Goal: Task Accomplishment & Management: Use online tool/utility

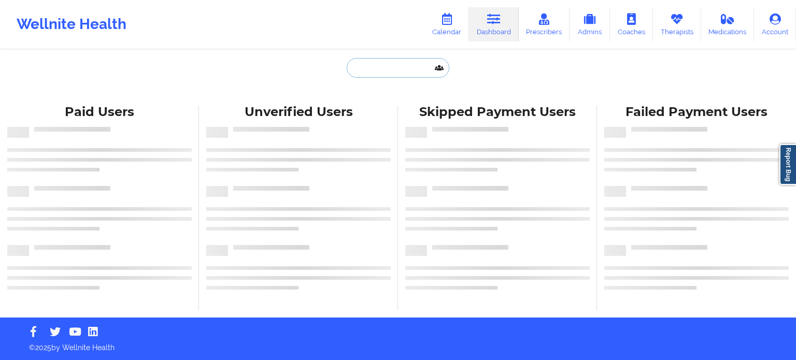
click at [391, 68] on input "text" at bounding box center [398, 68] width 103 height 20
paste input "[PERSON_NAME][EMAIL_ADDRESS][DOMAIN_NAME]"
type input "[PERSON_NAME][EMAIL_ADDRESS][DOMAIN_NAME]"
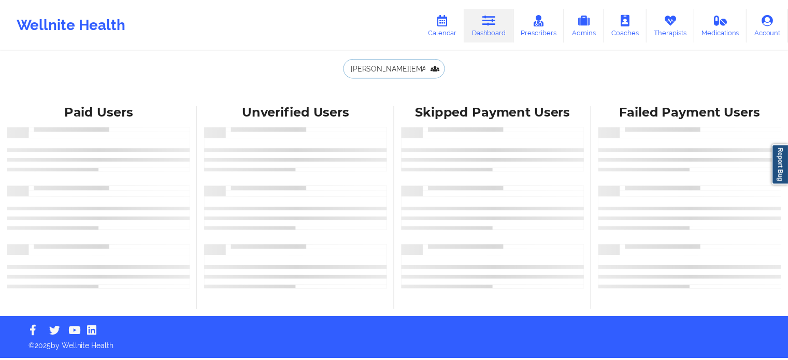
scroll to position [0, 3]
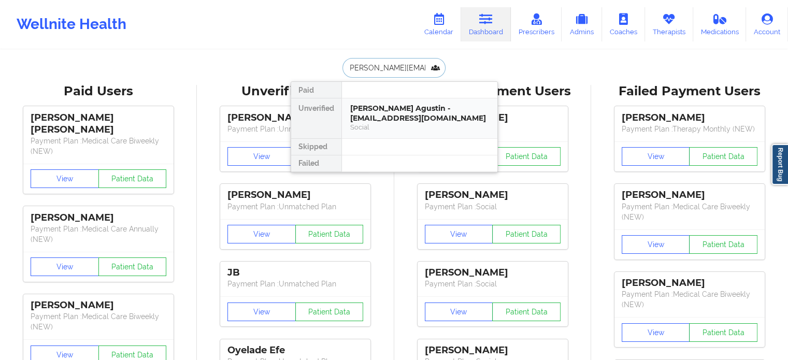
click at [392, 110] on div "[PERSON_NAME] Agustin - [EMAIL_ADDRESS][DOMAIN_NAME]" at bounding box center [419, 113] width 139 height 19
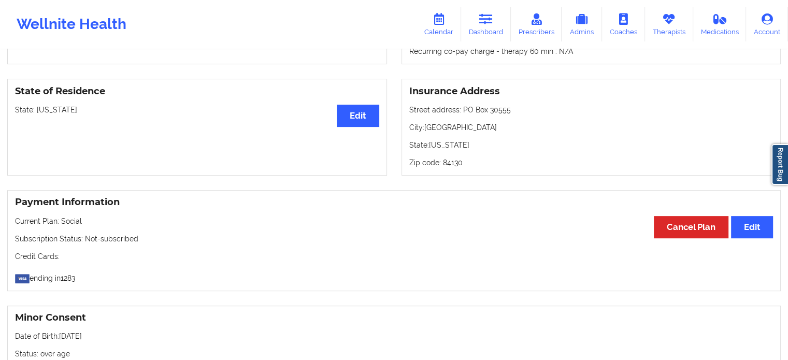
scroll to position [375, 0]
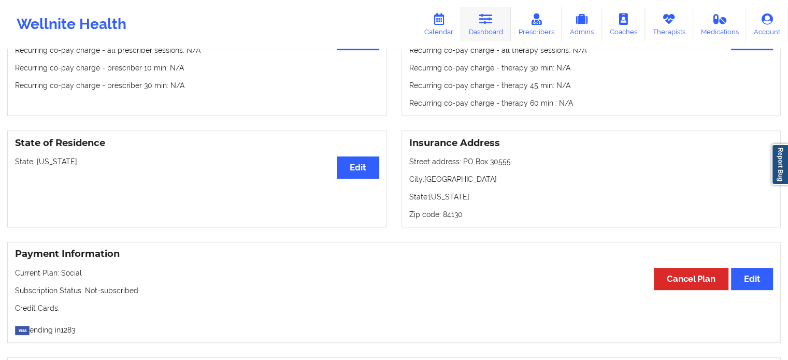
click at [489, 17] on icon at bounding box center [485, 18] width 13 height 11
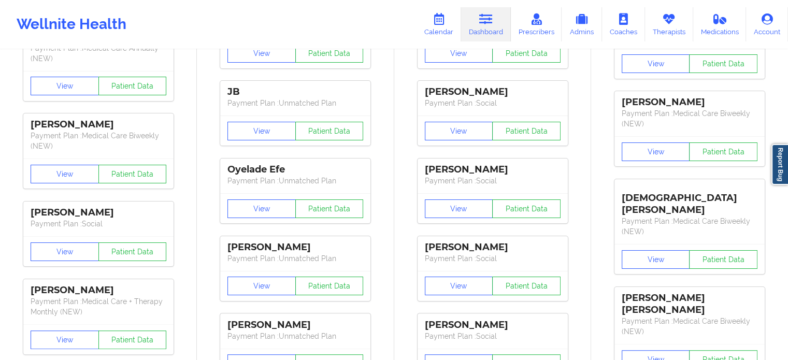
scroll to position [12, 0]
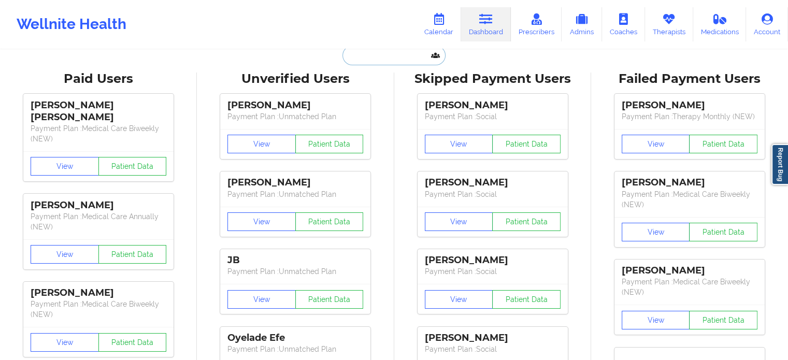
click at [378, 49] on input "text" at bounding box center [393, 56] width 103 height 20
paste input "[PERSON_NAME]"
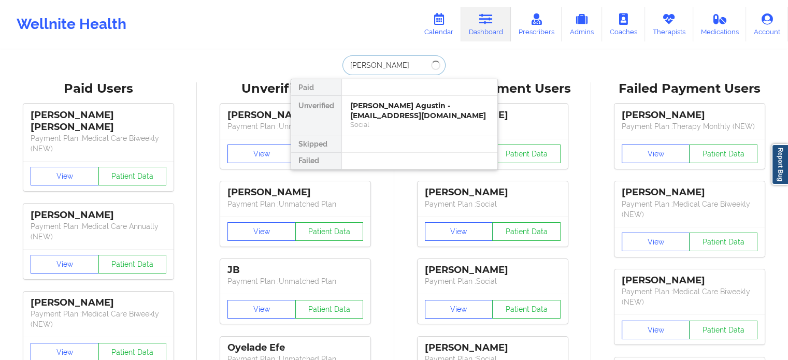
scroll to position [0, 0]
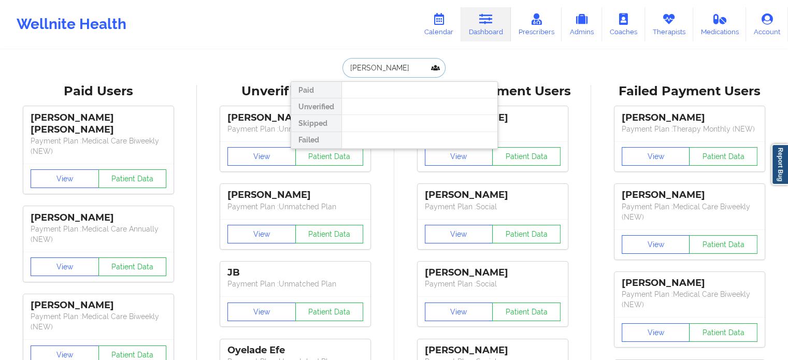
click at [342, 65] on input "[PERSON_NAME]" at bounding box center [393, 68] width 103 height 20
click at [400, 67] on input "[PERSON_NAME]" at bounding box center [393, 68] width 103 height 20
type input "[PERSON_NAME]"
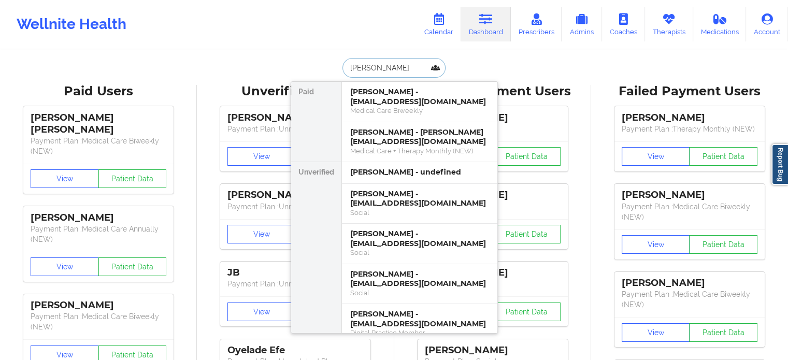
drag, startPoint x: 400, startPoint y: 67, endPoint x: 310, endPoint y: 60, distance: 90.4
click at [311, 60] on div "[PERSON_NAME] [PERSON_NAME] - [EMAIL_ADDRESS][DOMAIN_NAME] Medical Care Biweekl…" at bounding box center [394, 68] width 207 height 20
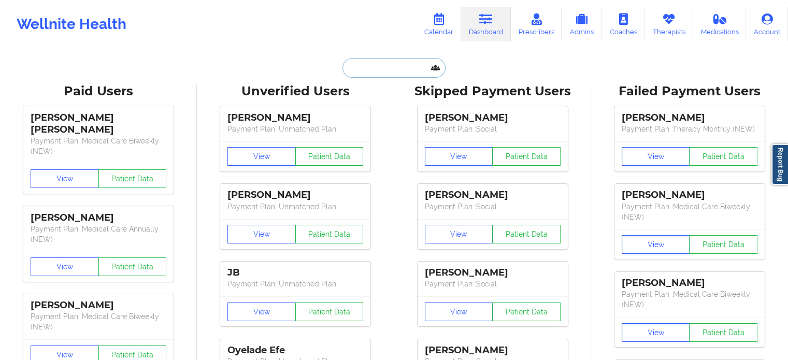
paste input "[EMAIL_ADDRESS][DOMAIN_NAME]"
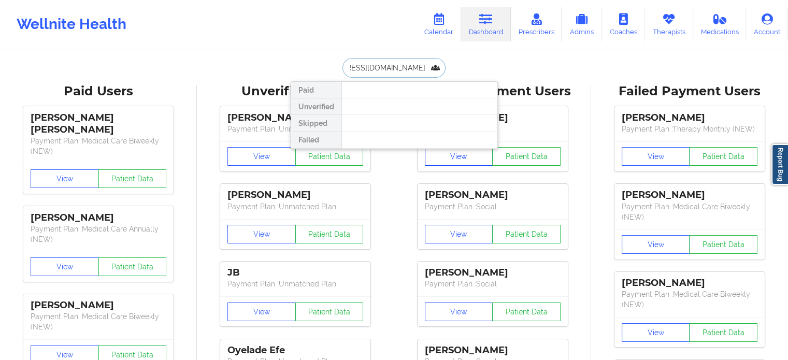
type input "[EMAIL_ADDRESS][DOMAIN_NAME]"
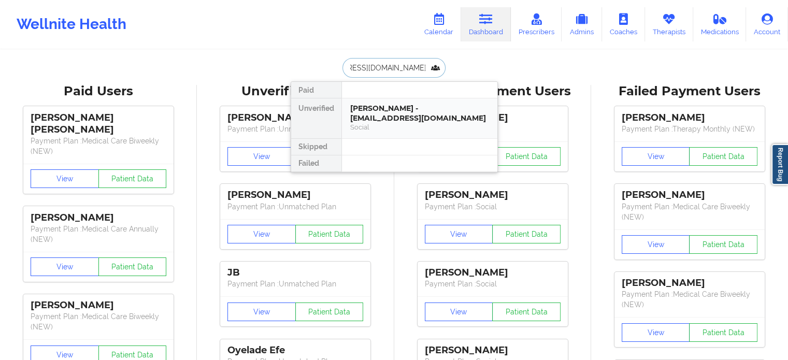
click at [419, 114] on div "[PERSON_NAME] - [EMAIL_ADDRESS][DOMAIN_NAME]" at bounding box center [419, 113] width 139 height 19
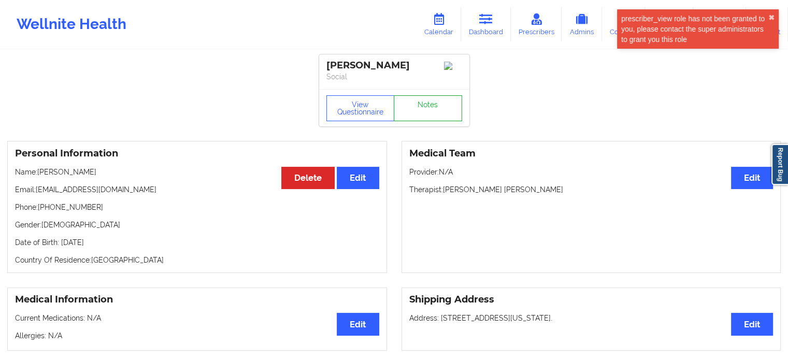
click at [437, 102] on link "Notes" at bounding box center [428, 108] width 68 height 26
click at [484, 20] on icon at bounding box center [485, 18] width 13 height 11
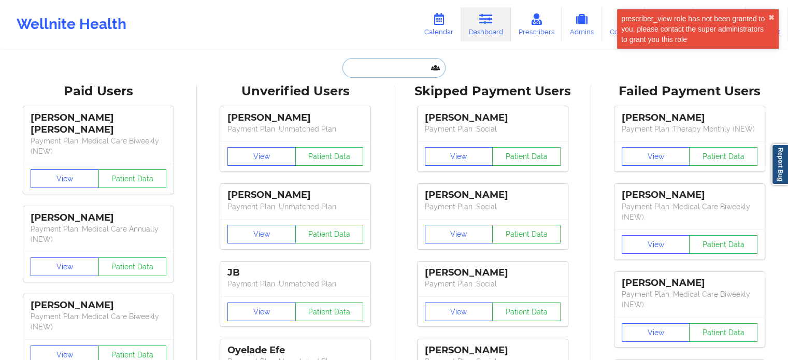
click at [390, 62] on input "text" at bounding box center [393, 68] width 103 height 20
paste input "[PERSON_NAME] [PERSON_NAME]"
type input "[PERSON_NAME] [PERSON_NAME]"
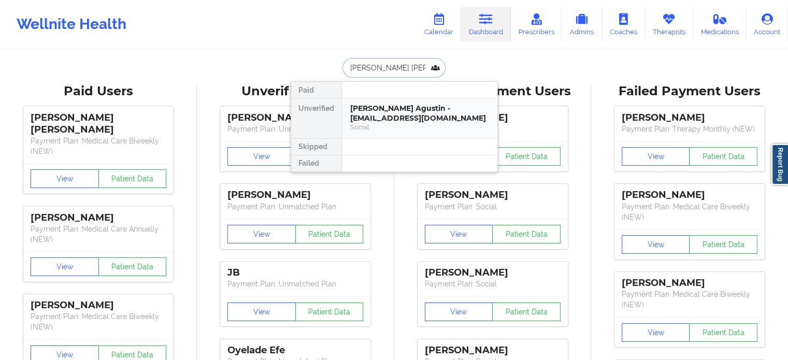
click at [395, 113] on div "[PERSON_NAME] Agustin - [EMAIL_ADDRESS][DOMAIN_NAME]" at bounding box center [419, 113] width 139 height 19
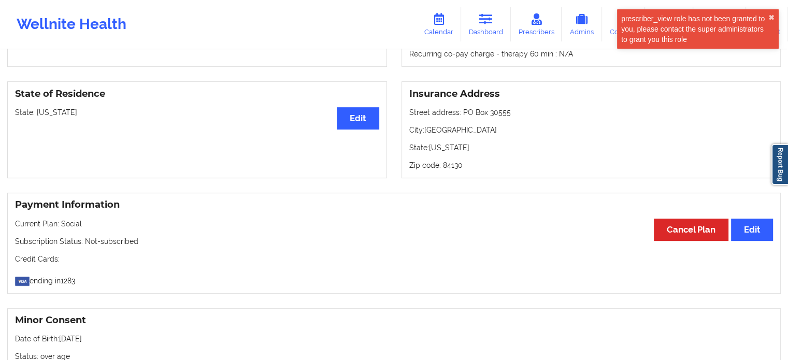
scroll to position [311, 0]
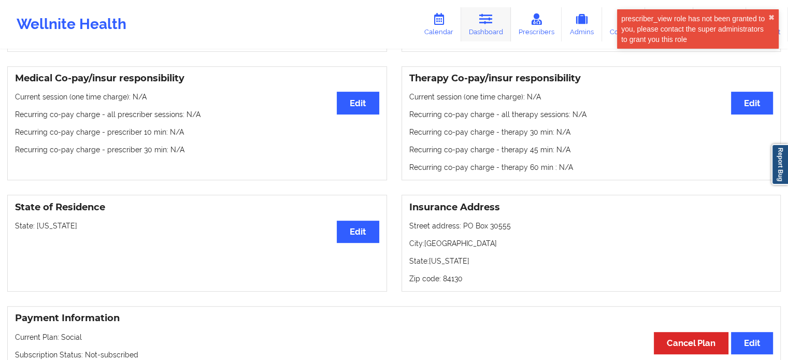
click at [485, 23] on icon at bounding box center [485, 18] width 13 height 11
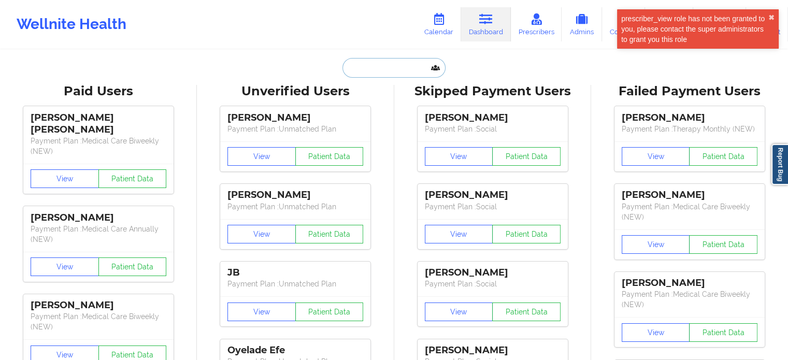
click at [394, 65] on input "text" at bounding box center [393, 68] width 103 height 20
paste input "[EMAIL_ADDRESS][DOMAIN_NAME]"
type input "[EMAIL_ADDRESS][DOMAIN_NAME]"
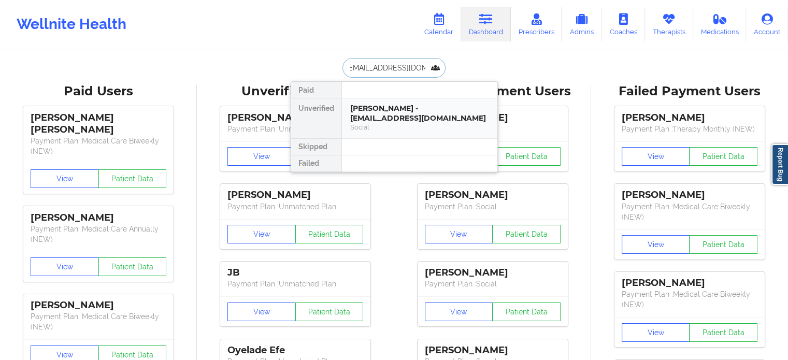
click at [407, 105] on div "[PERSON_NAME] - [EMAIL_ADDRESS][DOMAIN_NAME]" at bounding box center [419, 113] width 139 height 19
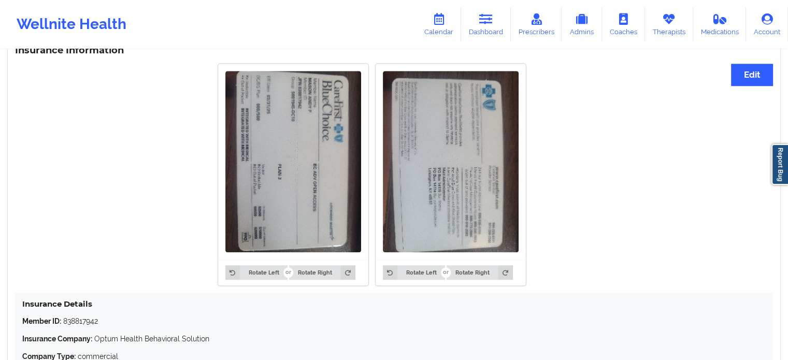
scroll to position [783, 0]
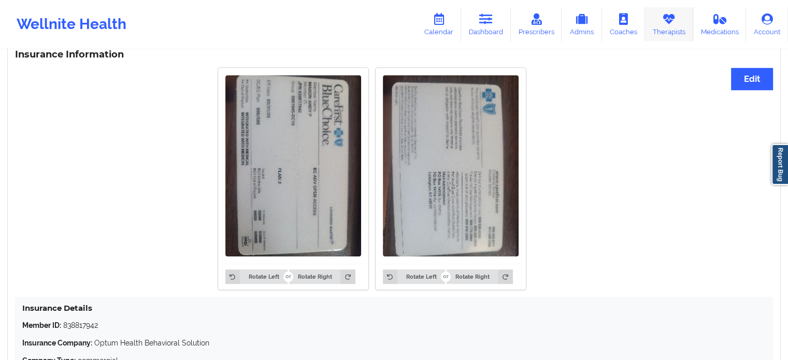
click at [670, 23] on icon at bounding box center [668, 18] width 13 height 11
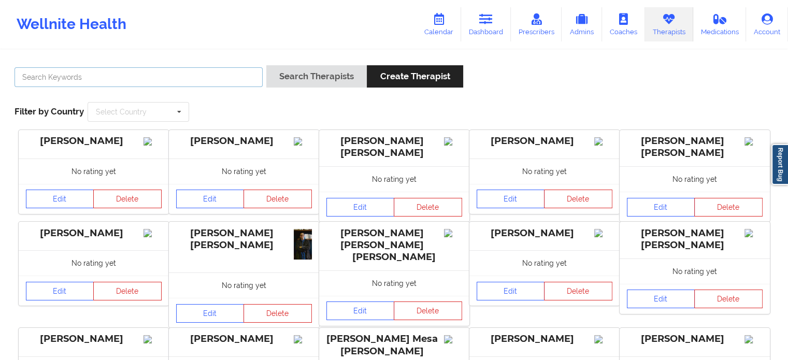
click at [170, 71] on input "text" at bounding box center [139, 77] width 248 height 20
type input "v"
paste input "[PERSON_NAME]"
click at [266, 65] on button "Search Therapists" at bounding box center [316, 76] width 100 height 22
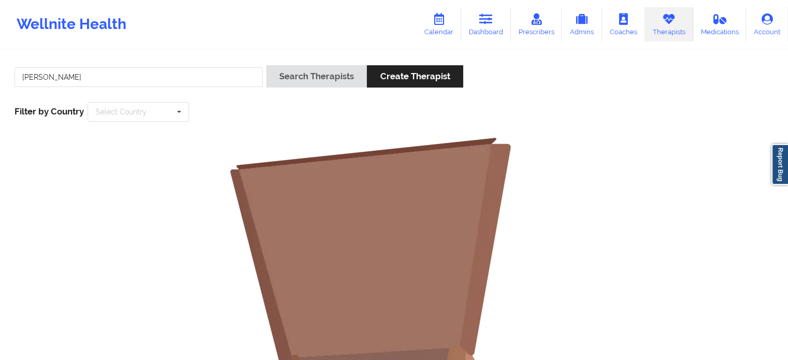
click at [673, 25] on link "Therapists" at bounding box center [669, 24] width 48 height 34
click at [114, 77] on input "[PERSON_NAME]" at bounding box center [139, 77] width 248 height 20
type input "[PERSON_NAME]"
click at [266, 65] on button "Search Therapists" at bounding box center [316, 76] width 100 height 22
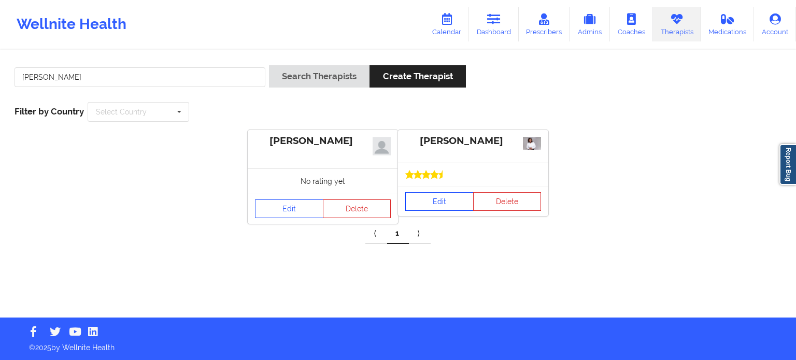
click at [439, 204] on link "Edit" at bounding box center [439, 201] width 68 height 19
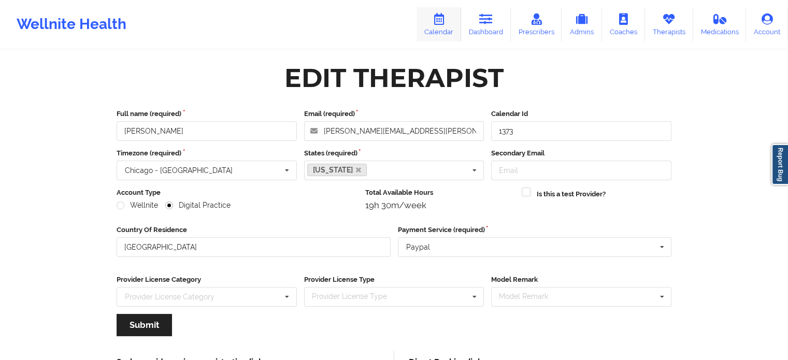
click at [438, 21] on icon at bounding box center [438, 18] width 13 height 11
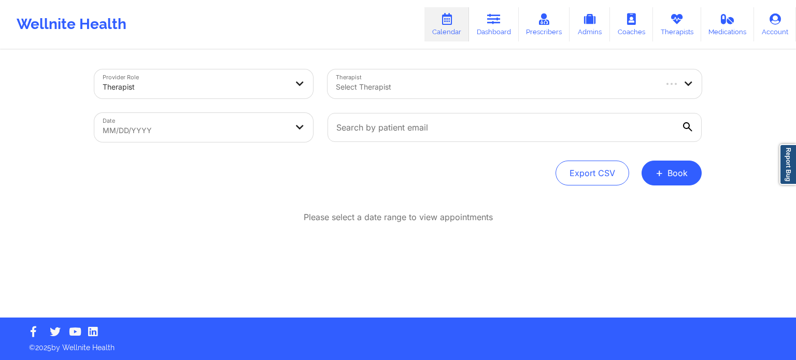
click at [401, 94] on div "Select Therapist" at bounding box center [491, 83] width 328 height 29
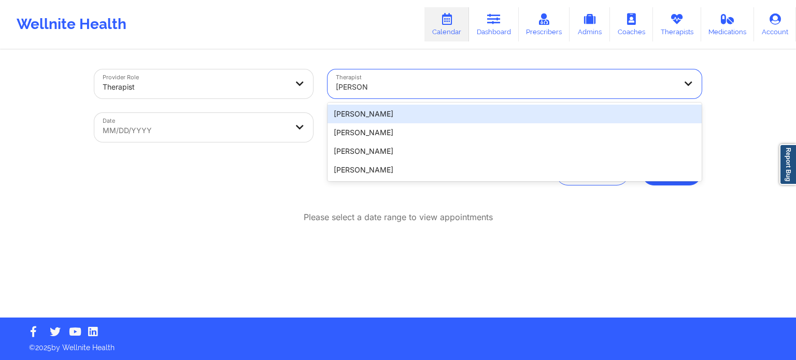
type input "[PERSON_NAME]"
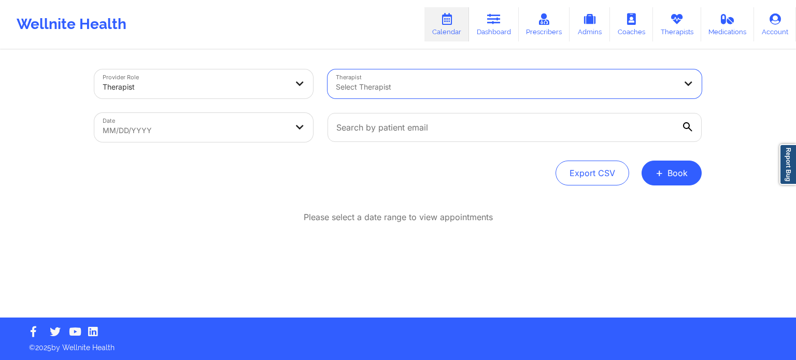
click at [396, 85] on div at bounding box center [506, 87] width 340 height 12
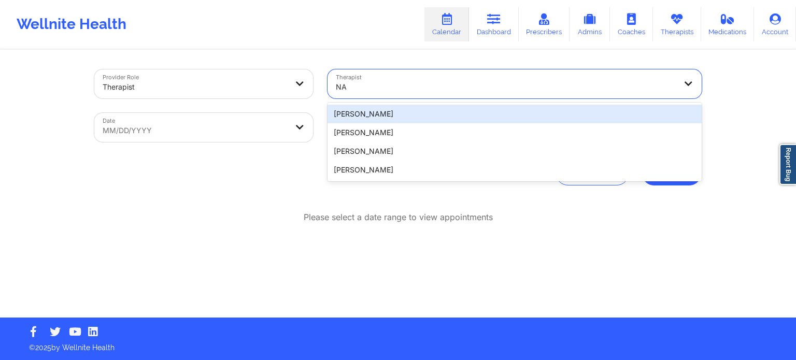
type input "N"
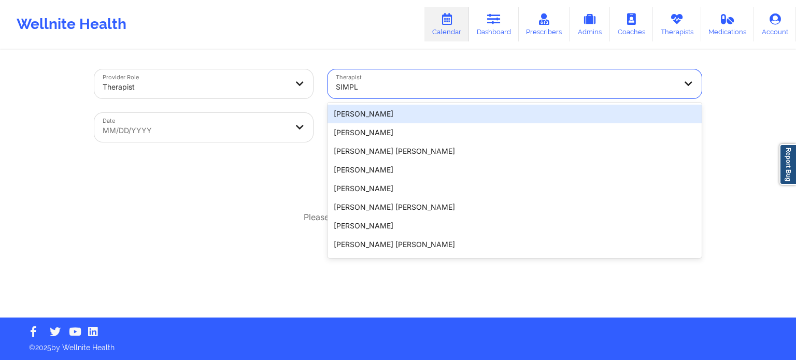
type input "SIMPL"
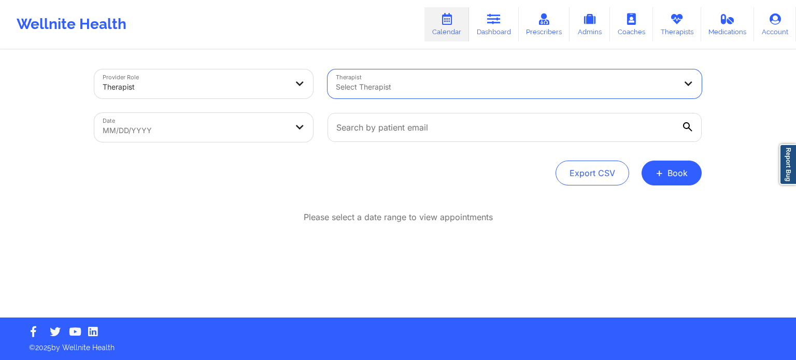
click at [408, 86] on div at bounding box center [506, 87] width 340 height 12
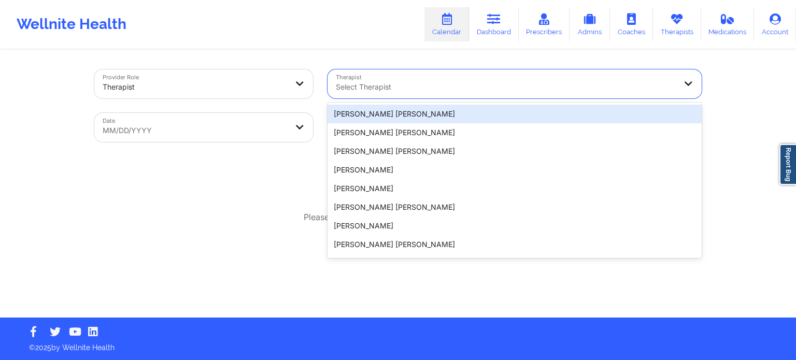
paste input "SIMPLICE"
type input "SIMPLICE"
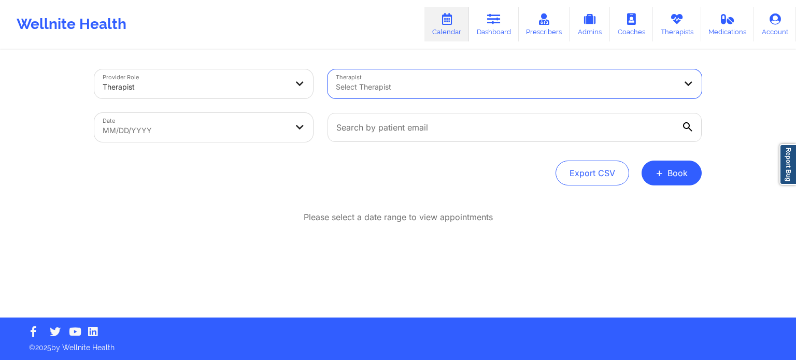
click at [408, 86] on div at bounding box center [506, 87] width 340 height 12
